Goal: Find specific page/section: Find specific page/section

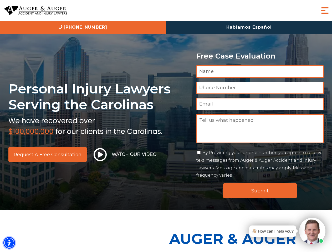
click at [9, 243] on img "Accessibility Menu" at bounding box center [9, 243] width 12 height 12
